Goal: Information Seeking & Learning: Check status

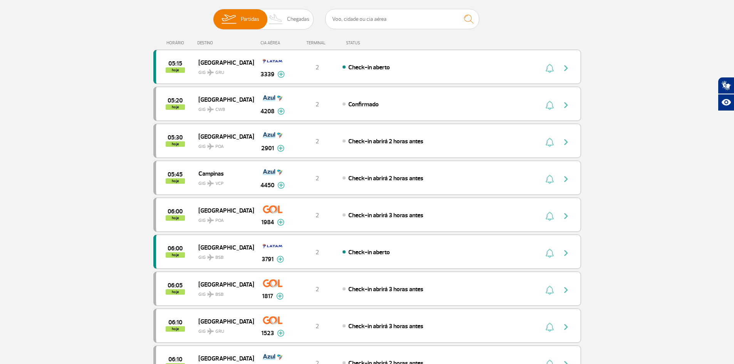
scroll to position [77, 0]
click at [478, 218] on div "Check-in abrirá 3 horas antes" at bounding box center [428, 214] width 170 height 8
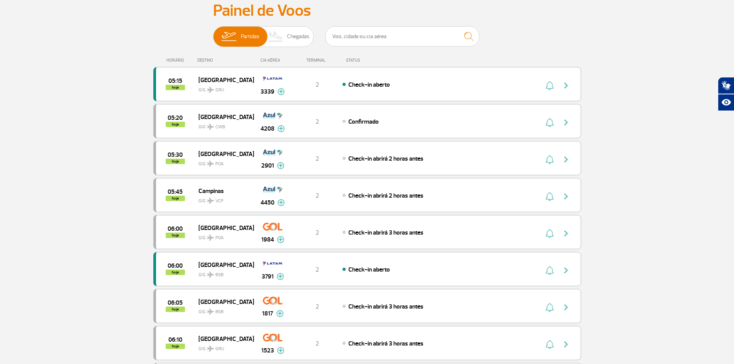
scroll to position [77, 0]
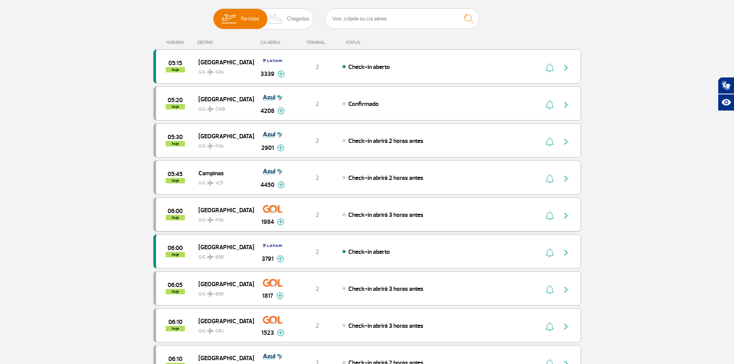
click at [565, 218] on img "button" at bounding box center [565, 215] width 9 height 9
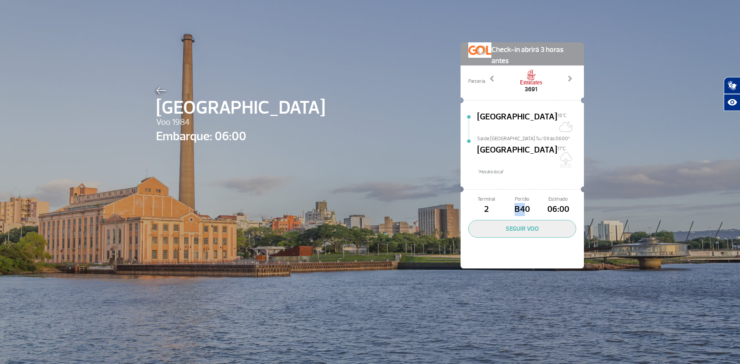
drag, startPoint x: 508, startPoint y: 188, endPoint x: 522, endPoint y: 187, distance: 14.3
click at [522, 203] on span "B40" at bounding box center [522, 209] width 36 height 13
click at [183, 49] on div "Porto Alegre Voo 1984 Embarque: 06:00 Check-in abrirá 3 horas antes Parceria: 3…" at bounding box center [369, 144] width 439 height 288
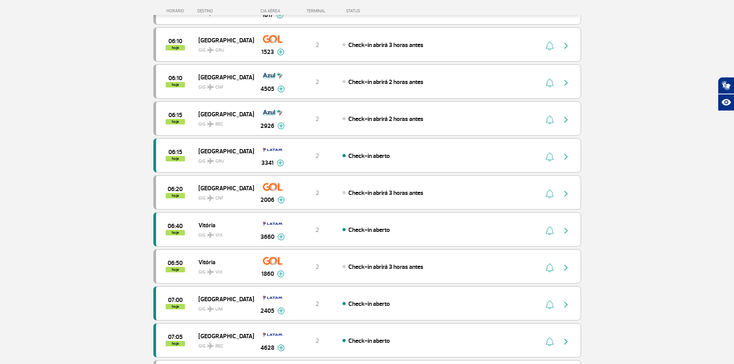
scroll to position [385, 0]
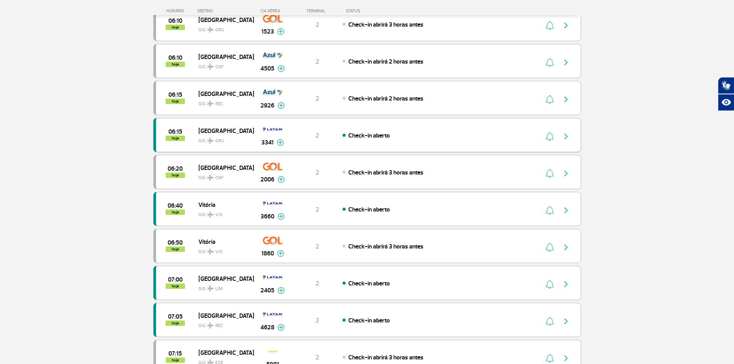
click at [563, 134] on img "button" at bounding box center [565, 136] width 9 height 9
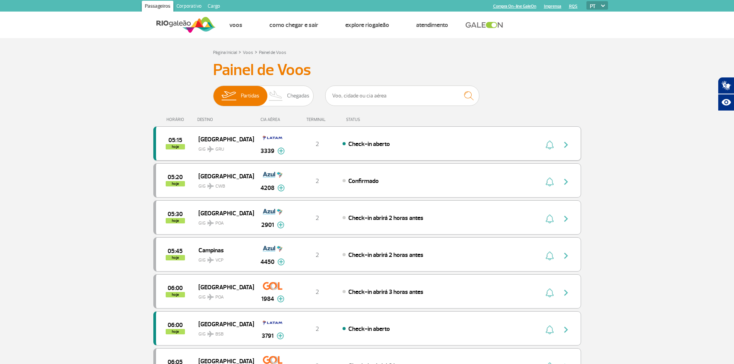
click at [565, 146] on img "button" at bounding box center [565, 144] width 9 height 9
